Goal: Information Seeking & Learning: Find specific fact

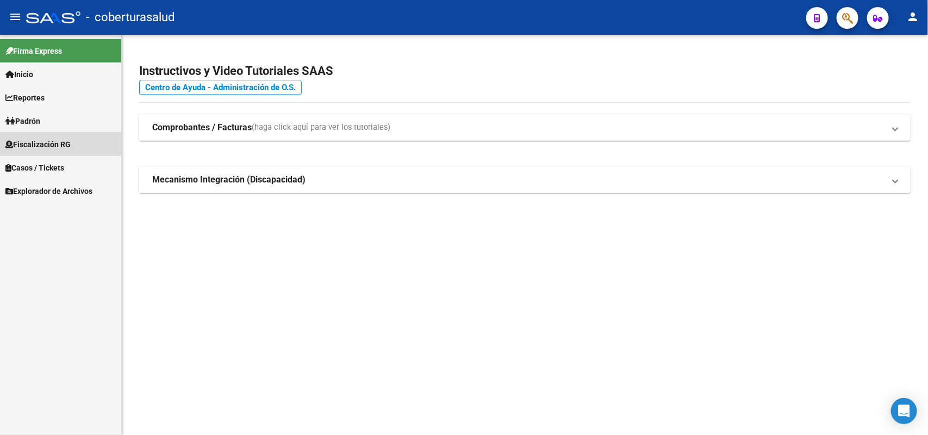
click at [47, 136] on link "Fiscalización RG" at bounding box center [60, 144] width 121 height 23
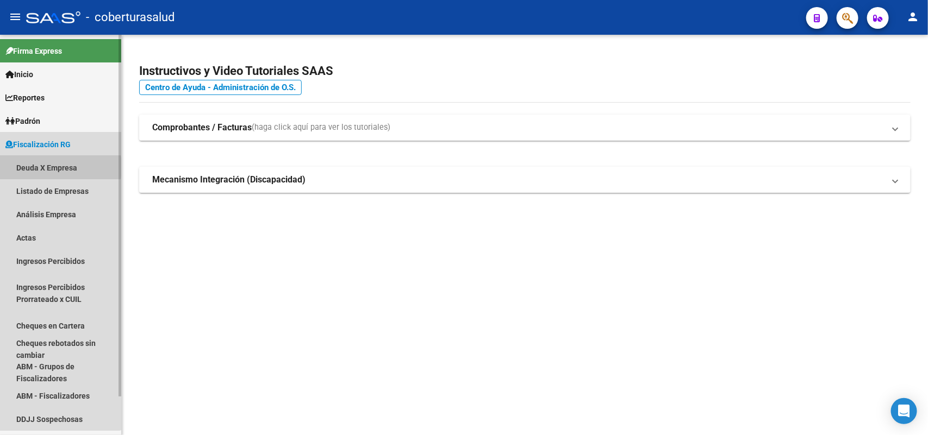
drag, startPoint x: 36, startPoint y: 167, endPoint x: 106, endPoint y: 164, distance: 69.7
click at [36, 169] on link "Deuda X Empresa" at bounding box center [60, 167] width 121 height 23
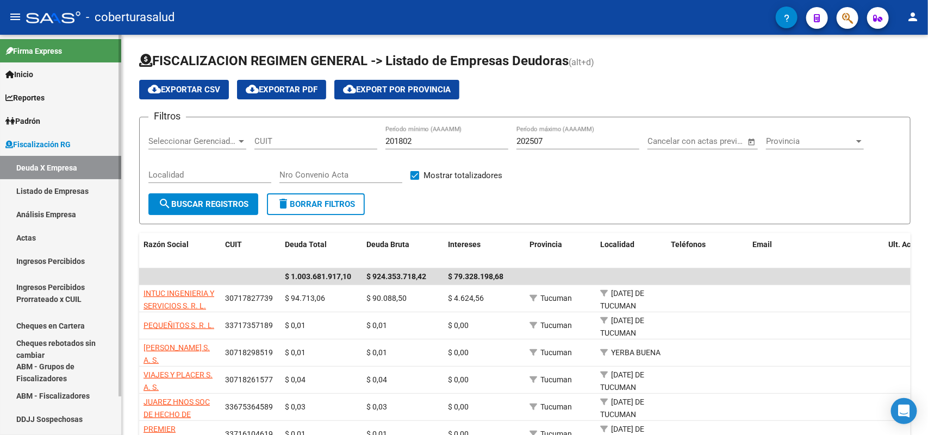
click at [51, 186] on link "Listado de Empresas" at bounding box center [60, 190] width 121 height 23
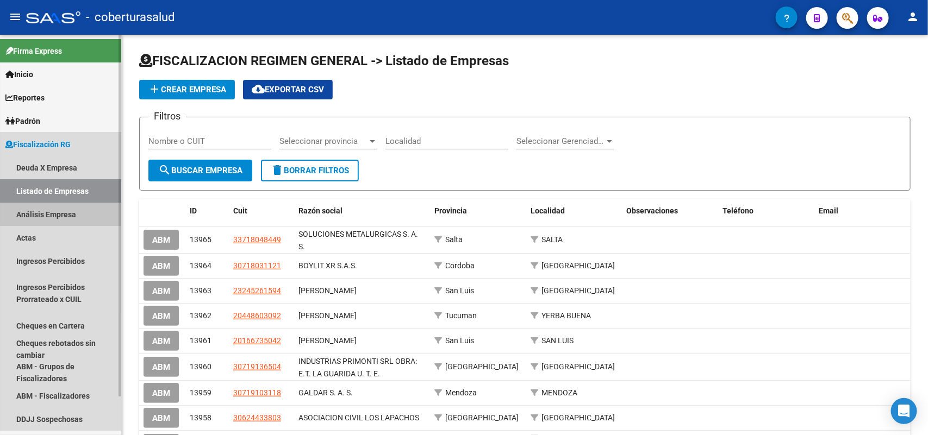
click at [68, 209] on link "Análisis Empresa" at bounding box center [60, 214] width 121 height 23
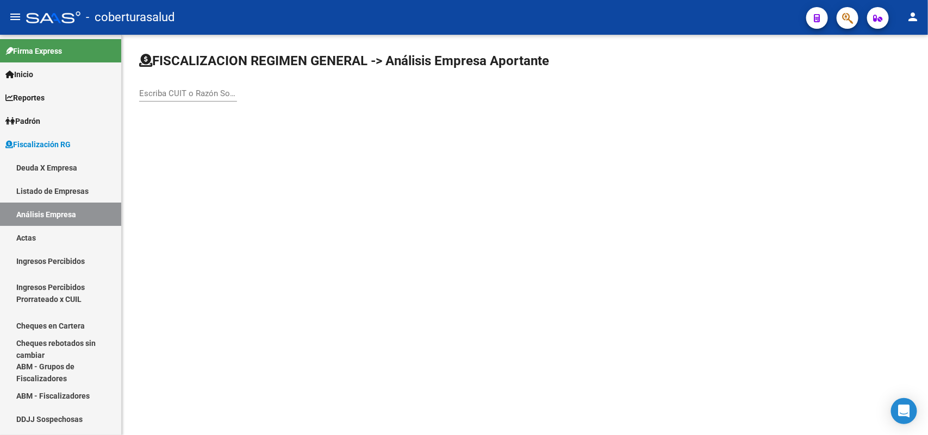
click at [150, 85] on div "Escriba CUIT o Razón Social para buscar" at bounding box center [188, 89] width 98 height 23
paste input "27276145377"
type input "27276145377"
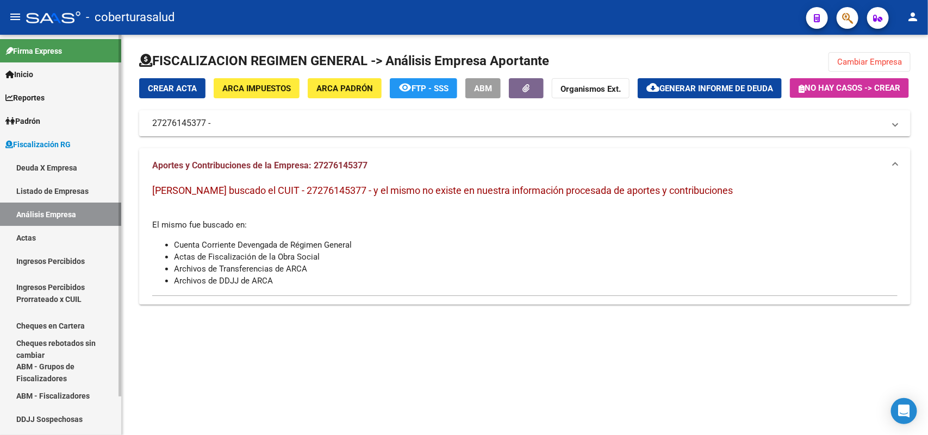
click at [57, 189] on link "Listado de Empresas" at bounding box center [60, 190] width 121 height 23
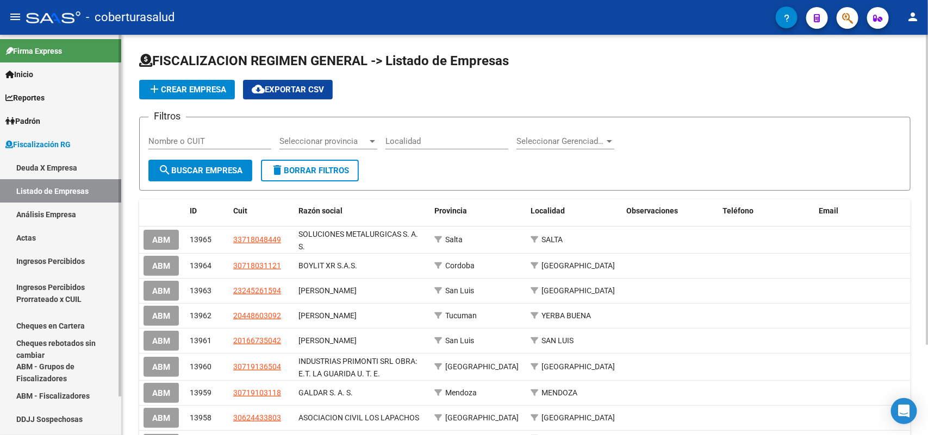
click at [50, 117] on link "Padrón" at bounding box center [60, 120] width 121 height 23
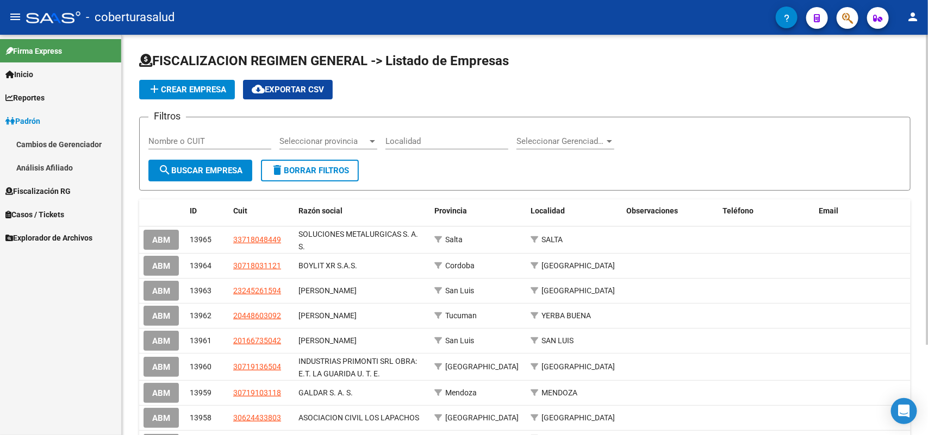
click at [47, 164] on link "Análisis Afiliado" at bounding box center [60, 167] width 121 height 23
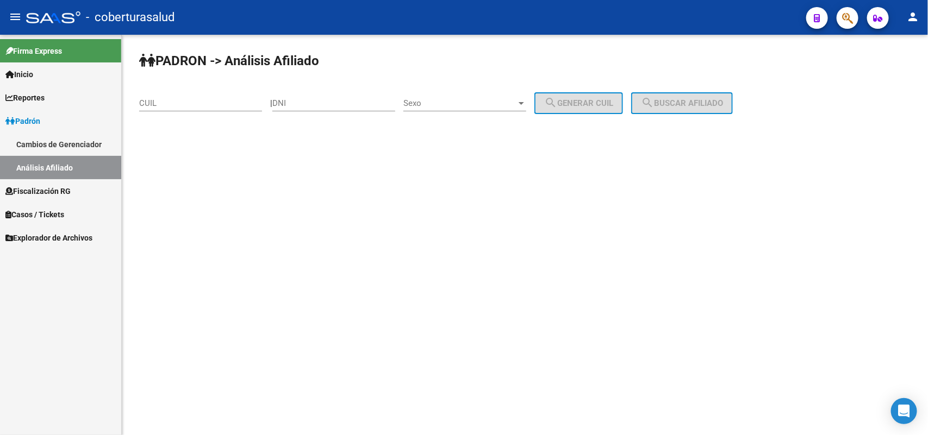
click at [194, 101] on input "CUIL" at bounding box center [200, 103] width 123 height 10
paste input "27-27614537-7"
type input "27-27614537-7"
click at [365, 114] on div "DNI" at bounding box center [333, 105] width 123 height 34
click at [364, 104] on input "DNI" at bounding box center [333, 103] width 123 height 10
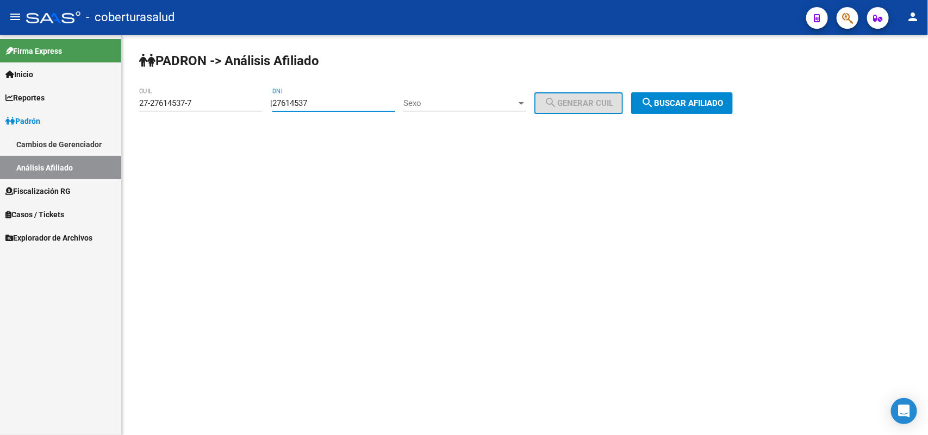
type input "27614537"
click at [700, 107] on span "search Buscar afiliado" at bounding box center [682, 103] width 82 height 10
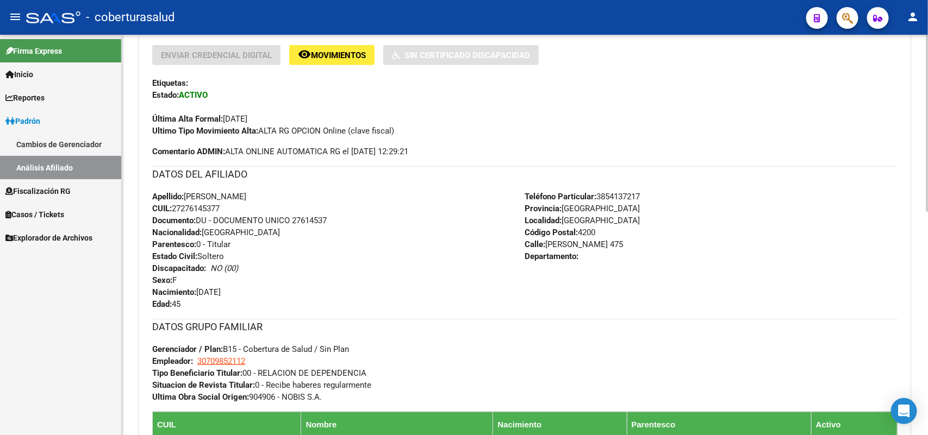
scroll to position [506, 0]
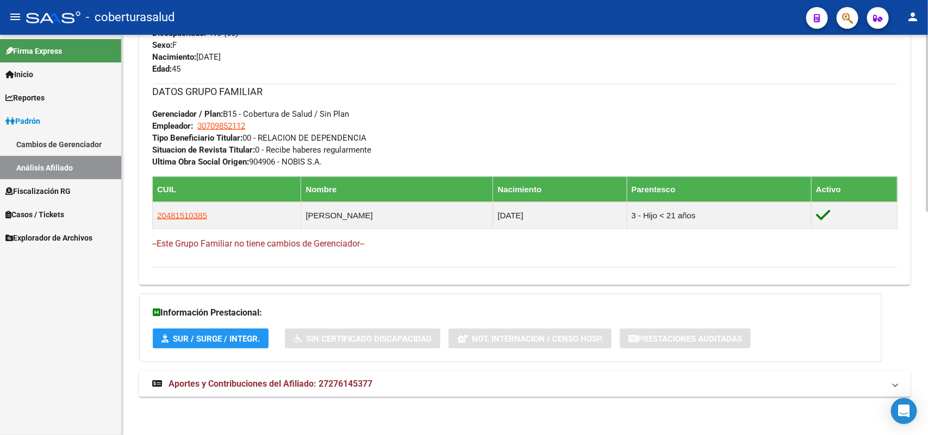
click at [253, 383] on span "Aportes y Contribuciones del Afiliado: 27276145377" at bounding box center [271, 384] width 204 height 10
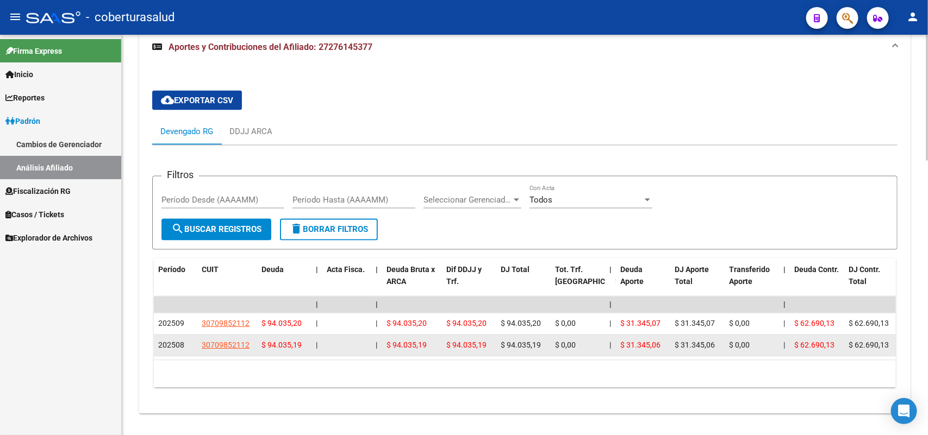
scroll to position [874, 0]
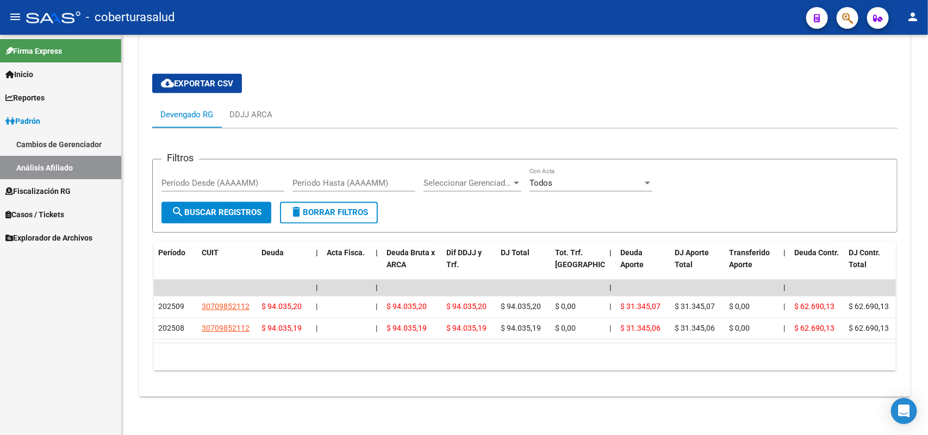
click at [33, 191] on span "Fiscalización RG" at bounding box center [37, 191] width 65 height 12
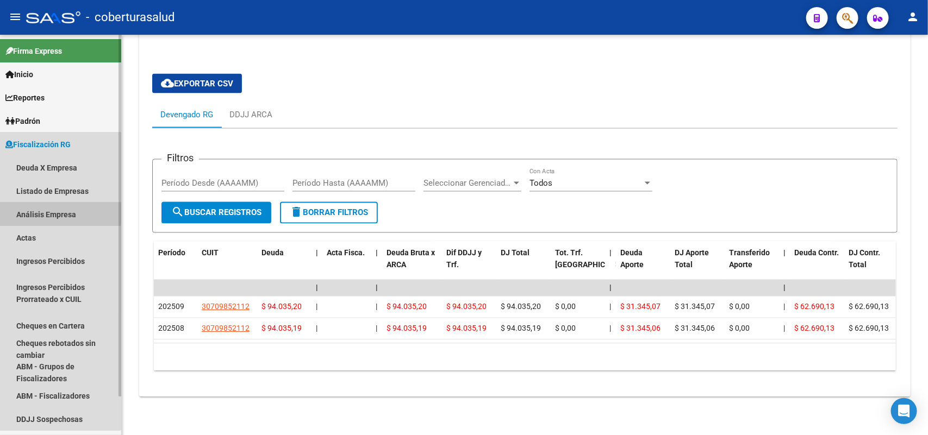
click at [43, 211] on link "Análisis Empresa" at bounding box center [60, 214] width 121 height 23
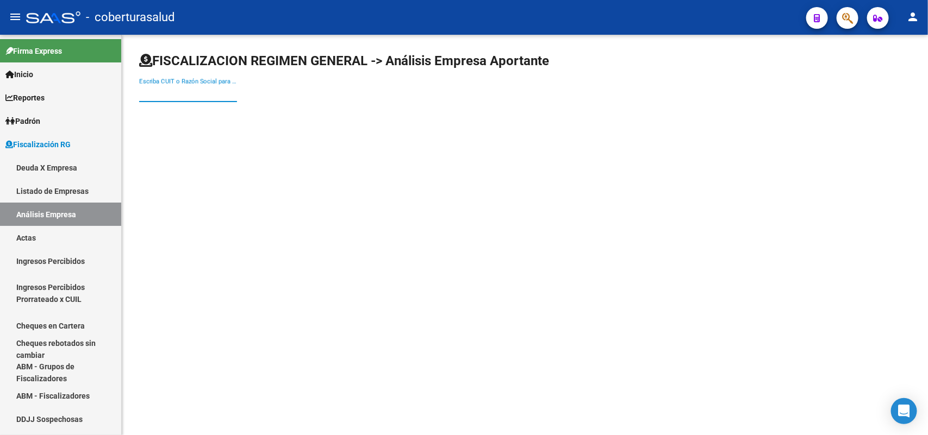
paste input "27052934309"
drag, startPoint x: 206, startPoint y: 94, endPoint x: 230, endPoint y: 106, distance: 27.5
click at [207, 93] on input "Escriba CUIT o Razón Social para buscar" at bounding box center [188, 94] width 98 height 10
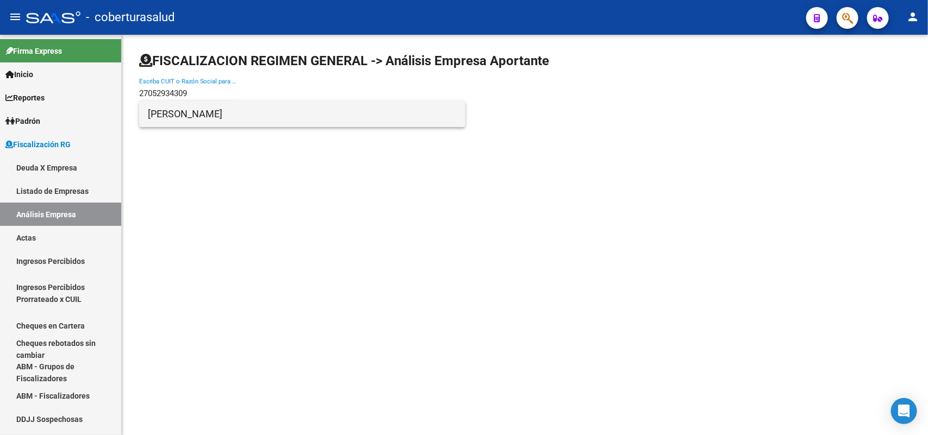
type input "27052934309"
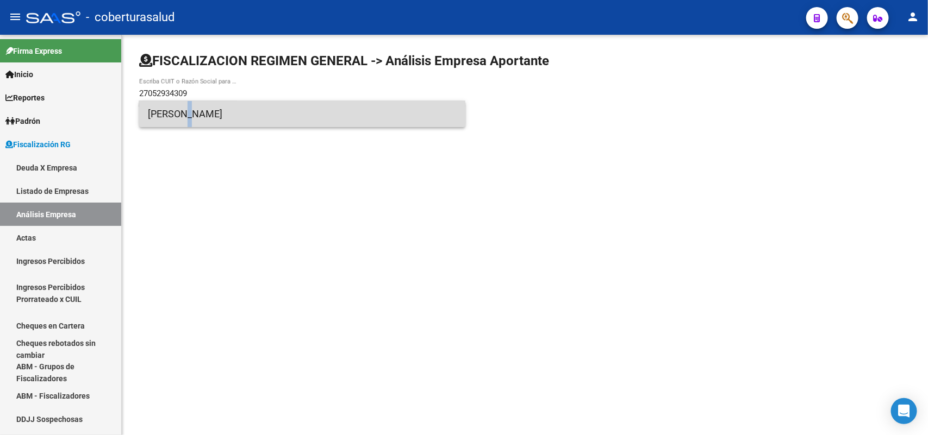
click at [181, 116] on span "[PERSON_NAME]" at bounding box center [302, 114] width 309 height 26
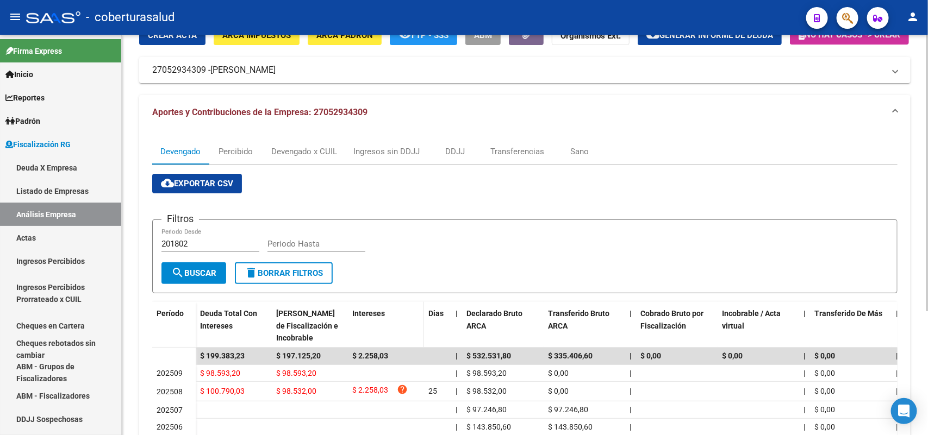
scroll to position [136, 0]
